Goal: Transaction & Acquisition: Purchase product/service

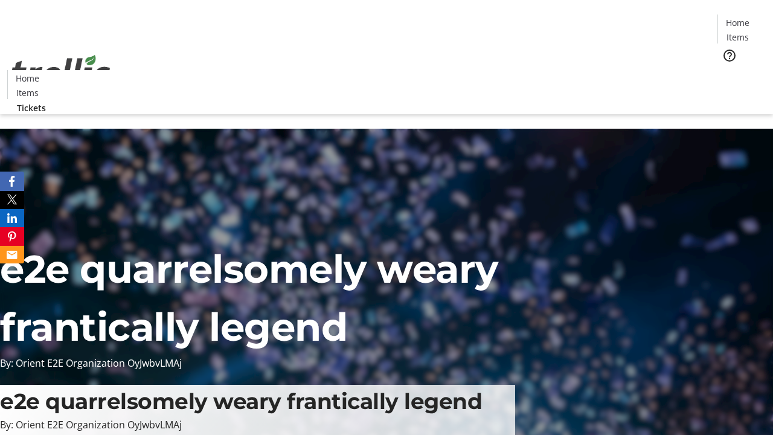
click at [727, 70] on span "Tickets" at bounding box center [741, 76] width 29 height 13
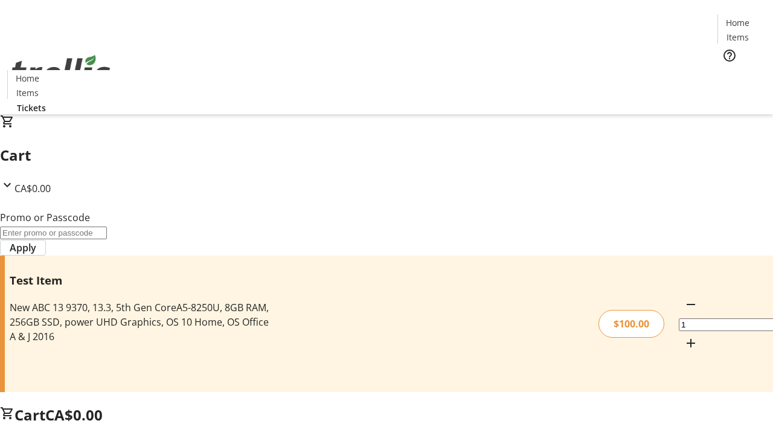
type input "PERCENT"
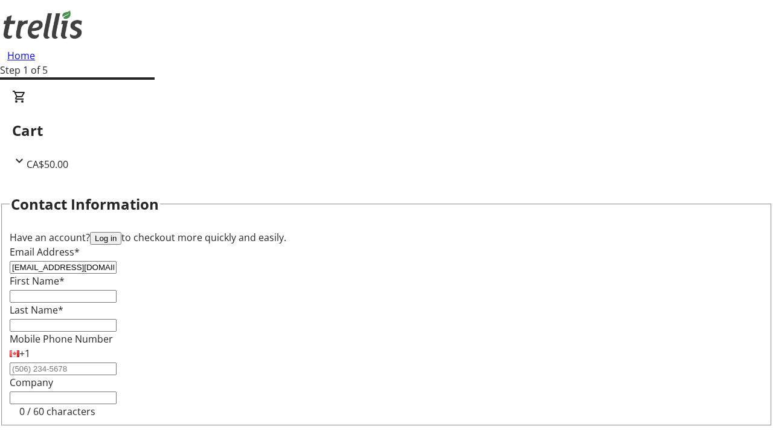
type input "[EMAIL_ADDRESS][DOMAIN_NAME]"
type input "Allie"
type input "[PERSON_NAME]"
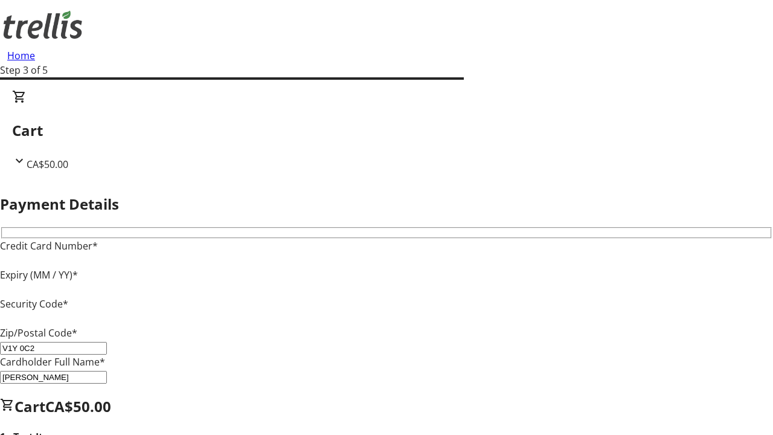
type input "V1Y 0C2"
